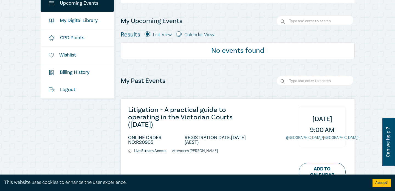
scroll to position [105, 0]
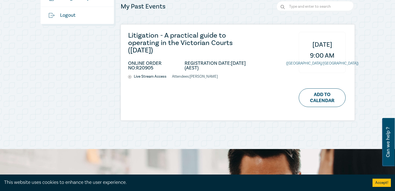
scroll to position [186, 0]
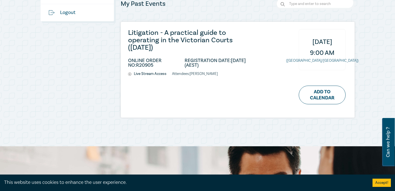
click at [236, 61] on li "REGISTRATION DATE: 08/08/2025 (AEST)" at bounding box center [220, 62] width 71 height 9
click at [242, 61] on li "REGISTRATION DATE: 08/08/2025 (AEST)" at bounding box center [220, 62] width 71 height 9
click at [312, 42] on span "[DATE]" at bounding box center [322, 41] width 20 height 11
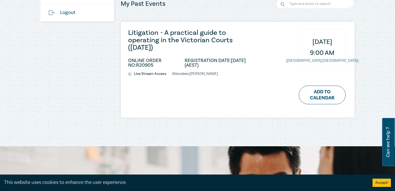
click at [312, 42] on span "[DATE]" at bounding box center [322, 41] width 20 height 11
click at [320, 42] on span "[DATE]" at bounding box center [322, 41] width 20 height 11
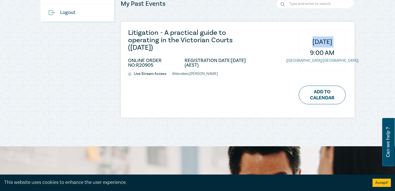
click at [320, 42] on span "[DATE]" at bounding box center [322, 41] width 20 height 11
click at [145, 63] on li "ONLINE ORDER NO: R20905" at bounding box center [156, 62] width 56 height 9
click at [136, 62] on li "ONLINE ORDER NO: R20905" at bounding box center [156, 62] width 56 height 9
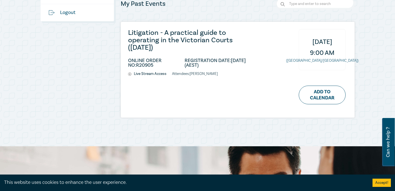
click at [136, 62] on li "ONLINE ORDER NO: R20905" at bounding box center [156, 62] width 56 height 9
click at [140, 57] on ul "ONLINE ORDER NO: R20905 REGISTRATION DATE: 08/08/2025 (AEST)" at bounding box center [192, 64] width 128 height 15
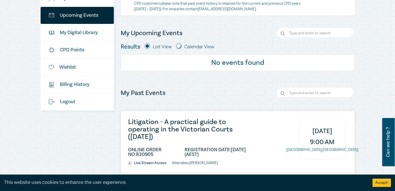
scroll to position [95, 0]
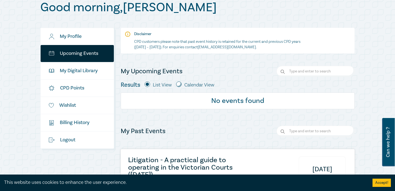
scroll to position [56, 0]
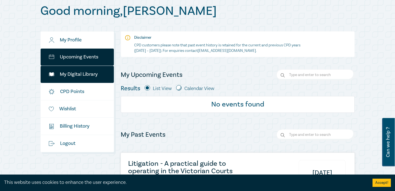
click at [89, 74] on link "My Digital Library" at bounding box center [77, 74] width 73 height 17
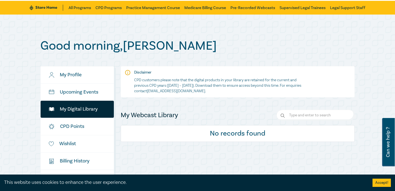
scroll to position [19, 0]
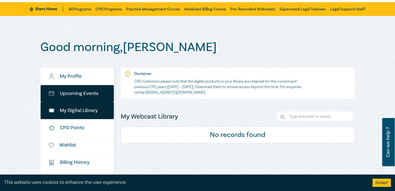
click at [75, 98] on link "Upcoming Events" at bounding box center [77, 93] width 73 height 17
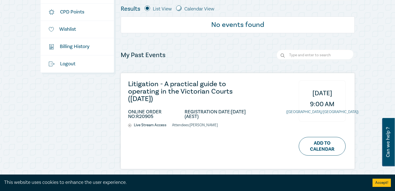
scroll to position [135, 0]
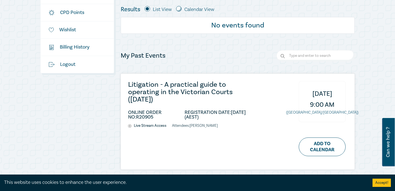
click at [185, 90] on h3 "Litigation - A practical guide to operating in the Victorian Courts ([DATE])" at bounding box center [192, 92] width 128 height 22
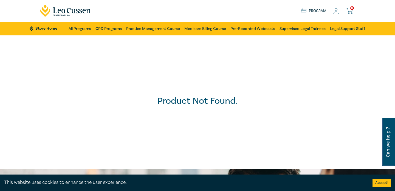
click at [173, 102] on h2 "Product Not Found." at bounding box center [197, 100] width 81 height 11
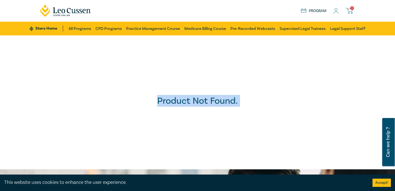
click at [185, 104] on h2 "Product Not Found." at bounding box center [197, 100] width 81 height 11
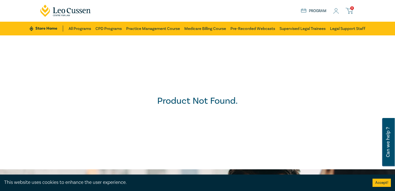
click at [312, 13] on link "Program" at bounding box center [314, 11] width 26 height 6
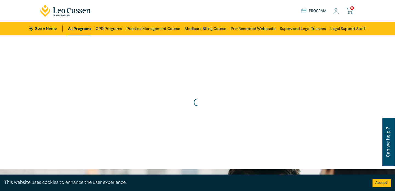
click at [312, 13] on link "Program" at bounding box center [314, 11] width 26 height 6
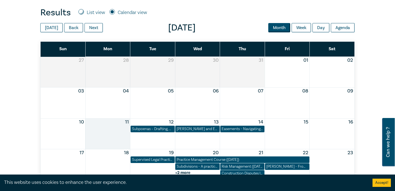
scroll to position [220, 0]
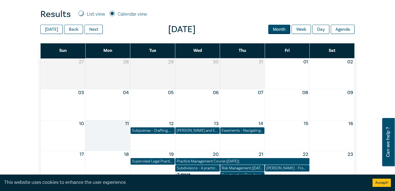
click at [290, 68] on div "Month View" at bounding box center [287, 73] width 45 height 30
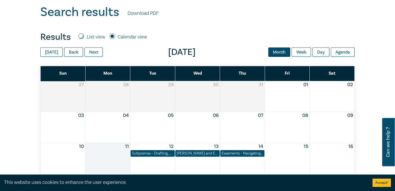
scroll to position [205, 0]
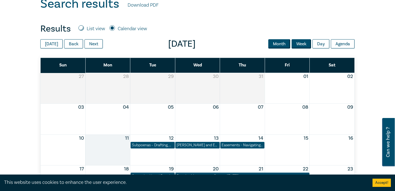
click at [298, 44] on button "Week" at bounding box center [300, 43] width 19 height 9
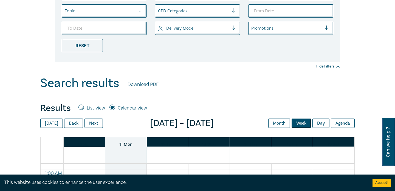
scroll to position [124, 0]
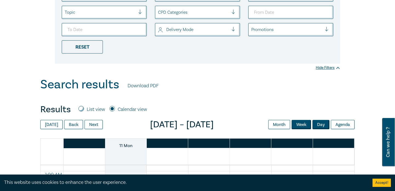
click at [320, 123] on button "Day" at bounding box center [320, 124] width 17 height 9
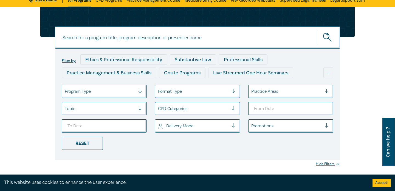
scroll to position [0, 0]
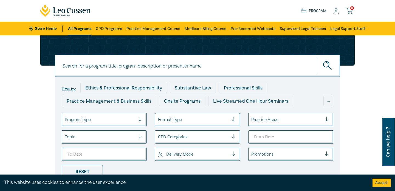
click at [333, 11] on div "Store Home About us Program 0" at bounding box center [328, 10] width 54 height 7
click at [336, 11] on icon at bounding box center [335, 11] width 5 height 6
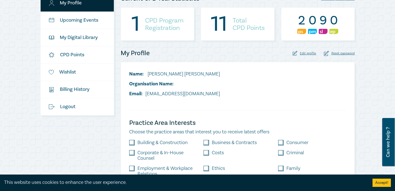
scroll to position [92, 0]
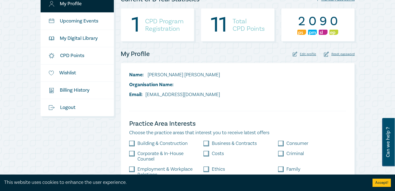
click at [163, 32] on h4 "CPD Program Registration" at bounding box center [164, 25] width 38 height 15
click at [155, 22] on h4 "CPD Program Registration" at bounding box center [164, 25] width 38 height 15
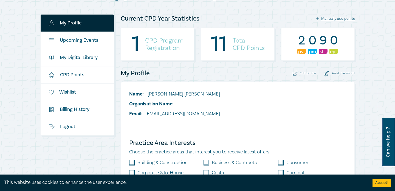
scroll to position [69, 0]
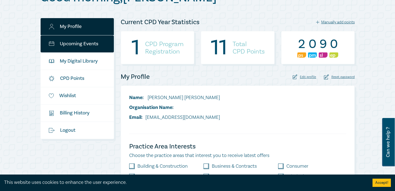
click at [77, 44] on link "Upcoming Events" at bounding box center [77, 43] width 73 height 17
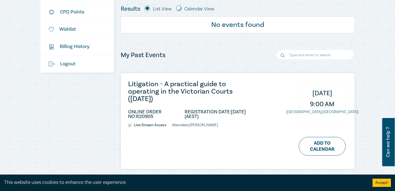
scroll to position [135, 0]
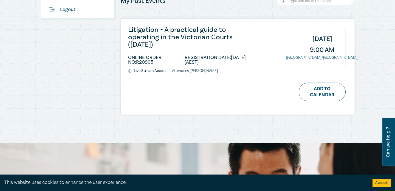
scroll to position [191, 0]
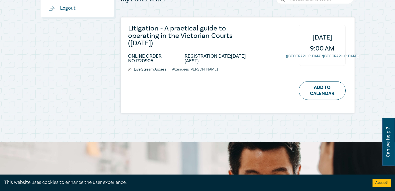
click at [133, 63] on li "ONLINE ORDER NO: R20905" at bounding box center [156, 58] width 56 height 9
click at [127, 61] on div "Litigation - A practical guide to operating in the Victorian Courts ([DATE]) ON…" at bounding box center [238, 65] width 234 height 95
click at [133, 60] on li "ONLINE ORDER NO: R20905" at bounding box center [156, 58] width 56 height 9
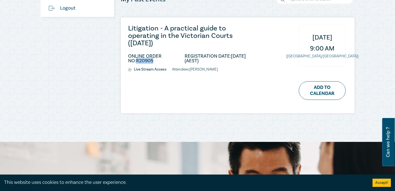
click at [133, 60] on li "ONLINE ORDER NO: R20905" at bounding box center [156, 58] width 56 height 9
click at [131, 57] on li "ONLINE ORDER NO: R20905" at bounding box center [156, 58] width 56 height 9
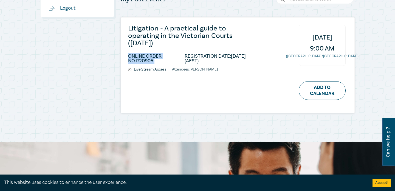
click at [125, 57] on div "Litigation - A practical guide to operating in the Victorian Courts ([DATE]) ON…" at bounding box center [238, 65] width 234 height 95
click at [376, 180] on button "Accept!" at bounding box center [381, 183] width 18 height 8
